Goal: Task Accomplishment & Management: Manage account settings

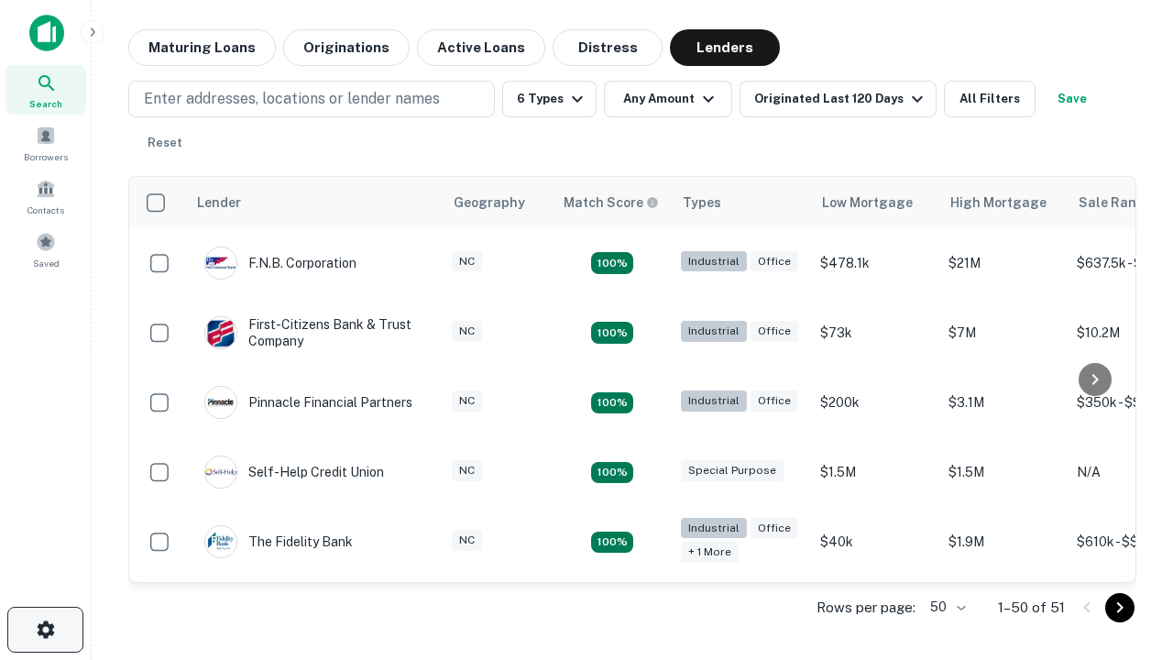
click at [45, 630] on icon "button" at bounding box center [46, 630] width 22 height 22
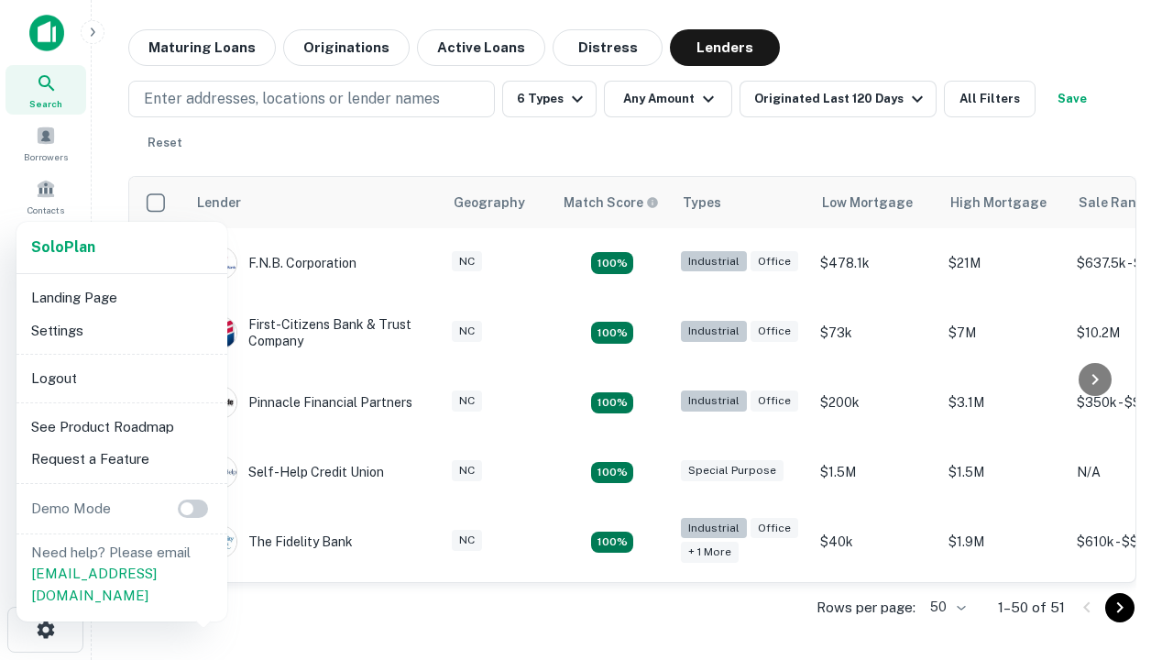
click at [121, 378] on li "Logout" at bounding box center [122, 378] width 196 height 33
